Goal: Task Accomplishment & Management: Use online tool/utility

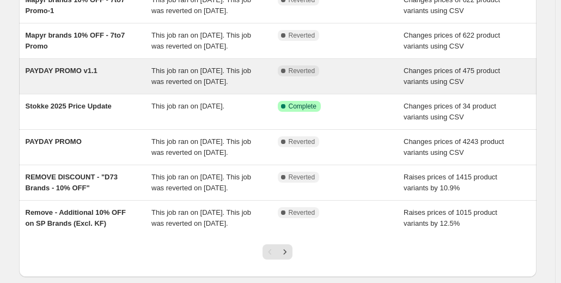
scroll to position [273, 0]
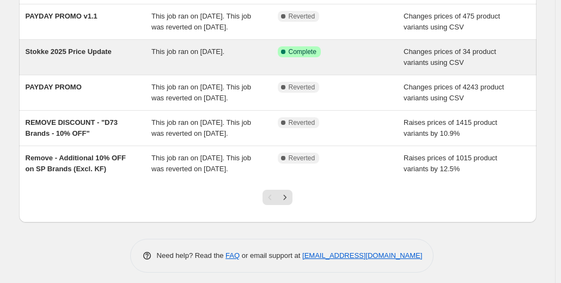
click at [292, 56] on span "Complete" at bounding box center [303, 51] width 28 height 9
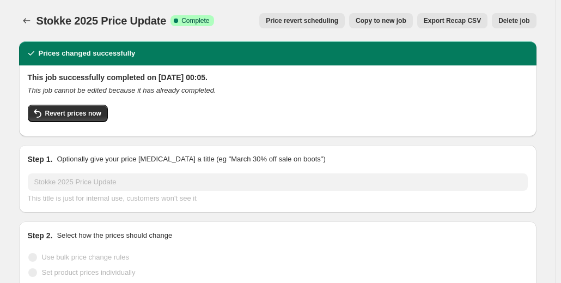
click at [448, 26] on button "Export Recap CSV" at bounding box center [453, 20] width 70 height 15
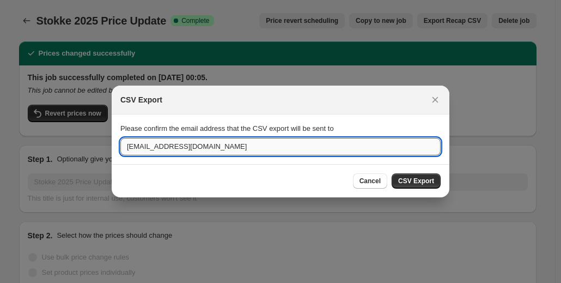
click at [135, 147] on input "[EMAIL_ADDRESS][DOMAIN_NAME]" at bounding box center [280, 146] width 321 height 17
click at [161, 144] on input "[EMAIL_ADDRESS][DOMAIN_NAME]" at bounding box center [280, 146] width 321 height 17
